Goal: Navigation & Orientation: Find specific page/section

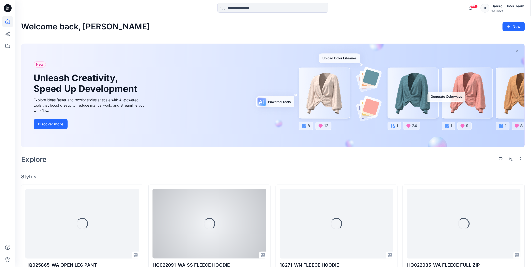
scroll to position [18, 0]
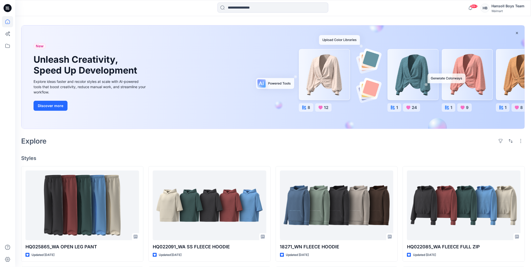
click at [275, 150] on div "Welcome back, [PERSON_NAME] New New Unleash Creativity, Speed Up Development Ex…" at bounding box center [273, 242] width 516 height 489
click at [0, 20] on html "99+ Notifications Hansoll 3d Team has updated HQ022091_WA SS FLEECE HOODIE with…" at bounding box center [265, 234] width 531 height 505
click at [4, 20] on icon at bounding box center [7, 21] width 11 height 11
click at [5, 48] on icon at bounding box center [7, 45] width 11 height 11
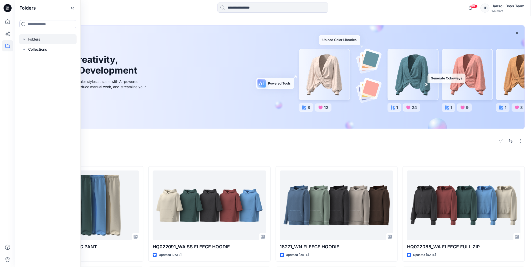
click at [33, 41] on div at bounding box center [47, 39] width 57 height 10
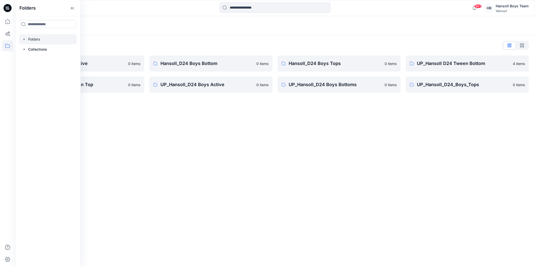
click at [258, 34] on div "Folders" at bounding box center [275, 25] width 520 height 19
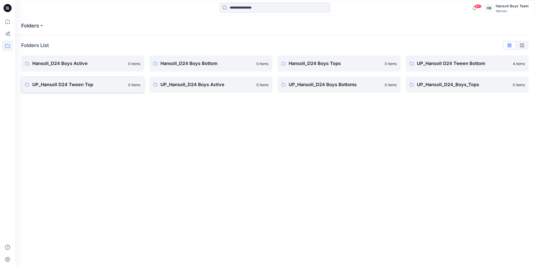
click at [62, 81] on p "UP_Hansoll D24 Tween Top" at bounding box center [78, 84] width 93 height 7
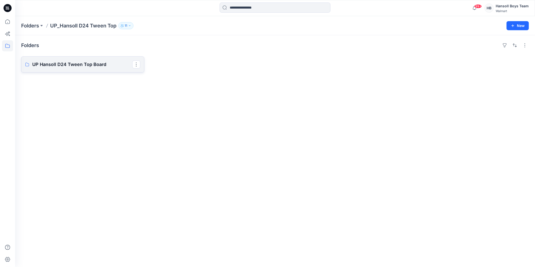
click at [108, 66] on p "UP Hansoll D24 Tween Top Board" at bounding box center [82, 64] width 100 height 7
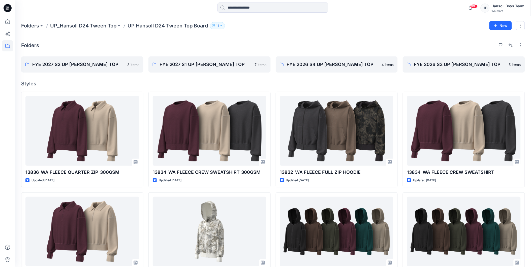
click at [375, 33] on div "Folders UP_Hansoll D24 Tween Top UP Hansoll D24 Tween Top Board 11 New" at bounding box center [273, 25] width 516 height 19
